Goal: Information Seeking & Learning: Learn about a topic

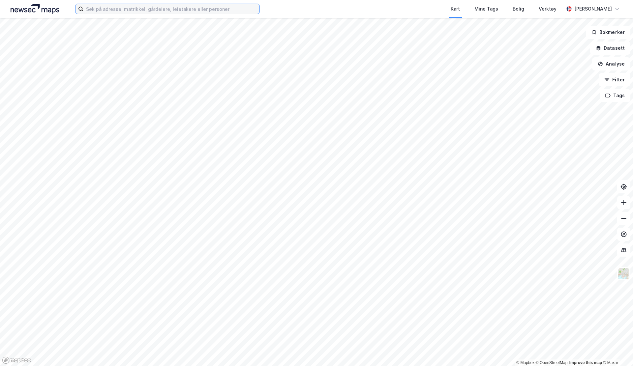
click at [224, 10] on input at bounding box center [171, 9] width 176 height 10
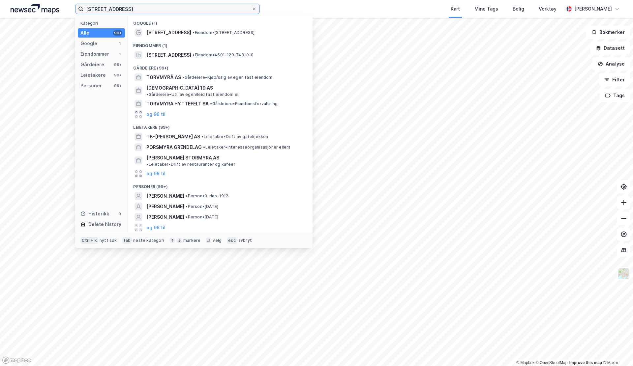
type input "[STREET_ADDRESS]"
click at [198, 35] on span "• Eiendom • [STREET_ADDRESS]" at bounding box center [224, 32] width 62 height 5
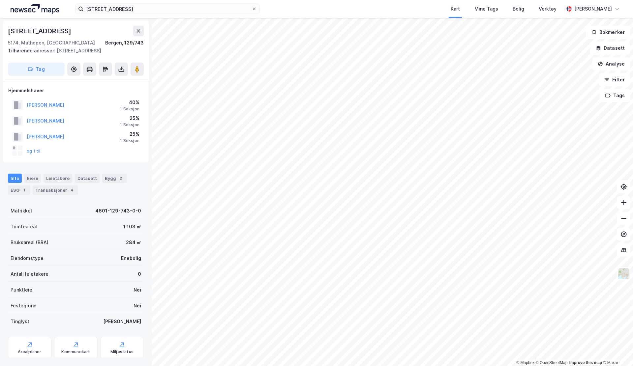
click at [0, 0] on button "og 1 til" at bounding box center [0, 0] width 0 height 0
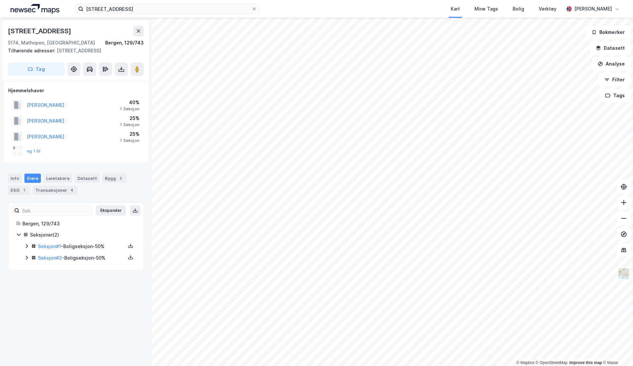
click at [27, 246] on icon at bounding box center [26, 246] width 5 height 5
click at [14, 175] on div "Info" at bounding box center [15, 178] width 14 height 9
